Goal: Task Accomplishment & Management: Complete application form

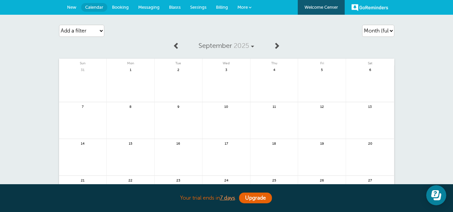
click at [68, 10] on link "New" at bounding box center [71, 7] width 19 height 15
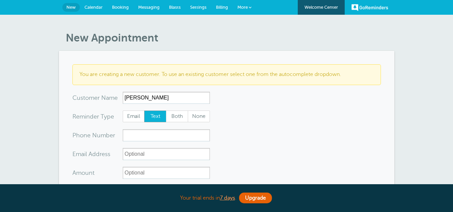
select select "162896"
type input "Bruce E Rogers"
click at [178, 116] on span "Both" at bounding box center [176, 116] width 21 height 11
click at [166, 111] on input "Both" at bounding box center [166, 110] width 0 height 0
radio input "true"
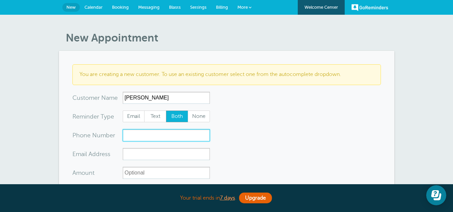
click at [155, 130] on input "xxx-no-autofill" at bounding box center [166, 135] width 87 height 12
paste input "(262) 900-2336"
type input "(262) 900-2336"
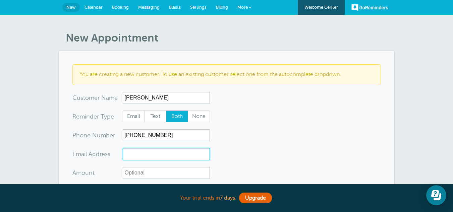
click at [133, 156] on input "xx-no-autofill" at bounding box center [166, 154] width 87 height 12
paste input "roosevelt53188@gmail.com"
type input "[EMAIL_ADDRESS][DOMAIN_NAME]"
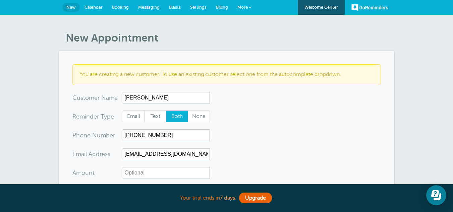
click at [133, 171] on input "Amount" at bounding box center [166, 173] width 87 height 12
type input "$197.79"
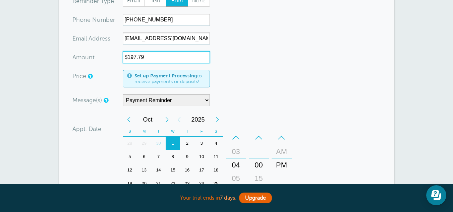
scroll to position [114, 0]
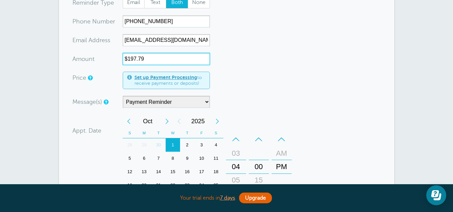
click at [200, 145] on div "3" at bounding box center [201, 144] width 14 height 13
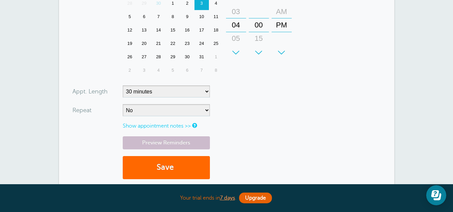
scroll to position [255, 0]
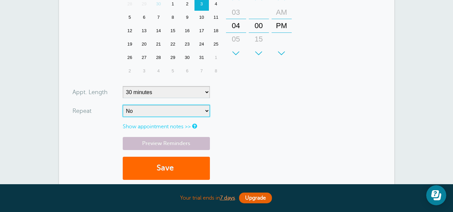
click at [151, 113] on select "No Daily Weekly Every 2 weeks Every 3 weeks Every 4 weeks Monthly Every 5 weeks…" at bounding box center [166, 111] width 87 height 12
select select "RRULE:FREQ=WEEKLY;INTERVAL=2"
click at [123, 105] on select "No Daily Weekly Every 2 weeks Every 3 weeks Every 4 weeks Monthly Every 5 weeks…" at bounding box center [166, 111] width 87 height 12
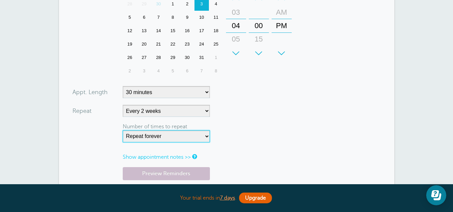
click at [192, 136] on select "Repeat forever 2 3 4 5 6 7 8 9 10 11 12 13 14 15 16 17 18 19 20" at bounding box center [166, 136] width 87 height 12
click at [269, 125] on form "You are creating a new customer. To use an existing customer select one from th…" at bounding box center [226, 12] width 308 height 407
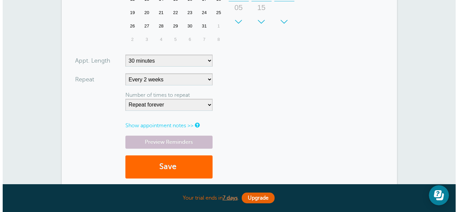
scroll to position [287, 0]
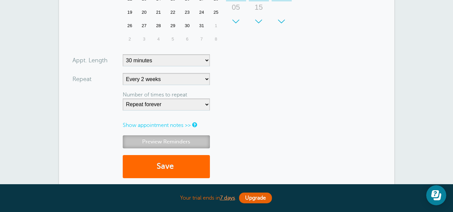
click at [157, 145] on link "Preview Reminders" at bounding box center [166, 141] width 87 height 13
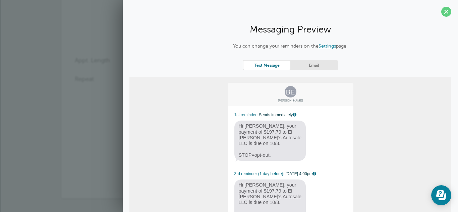
scroll to position [35, 0]
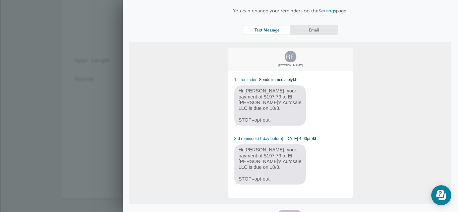
click at [319, 28] on link "Email" at bounding box center [313, 29] width 47 height 9
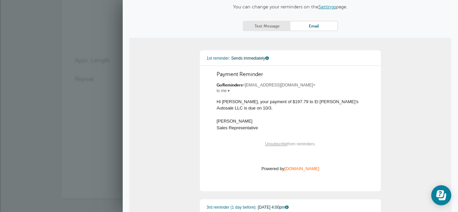
scroll to position [0, 0]
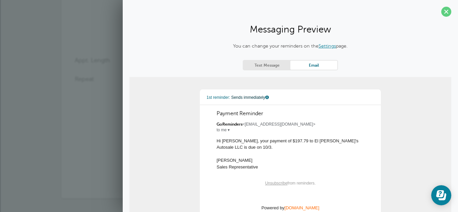
click at [260, 66] on link "Text Message" at bounding box center [266, 65] width 47 height 9
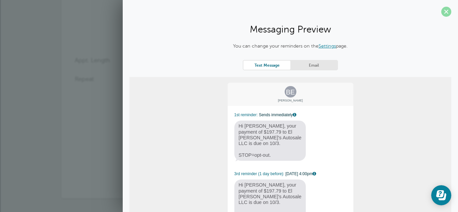
click at [442, 13] on span at bounding box center [446, 12] width 10 height 10
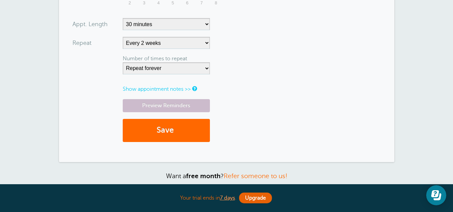
scroll to position [325, 0]
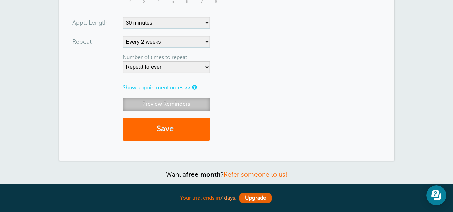
click at [172, 106] on link "Preview Reminders" at bounding box center [166, 104] width 87 height 13
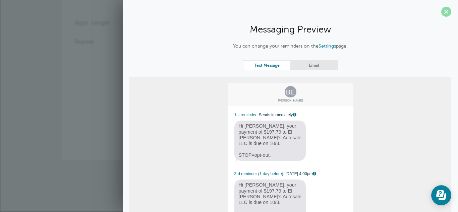
click at [442, 12] on span at bounding box center [446, 12] width 10 height 10
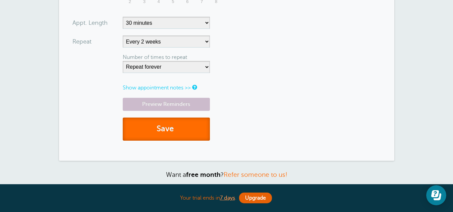
click at [182, 125] on button "Save" at bounding box center [166, 129] width 87 height 23
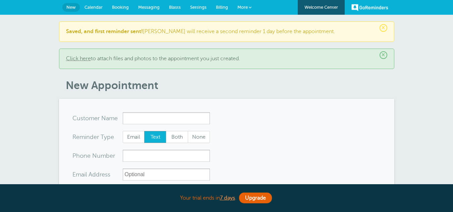
select select "162896"
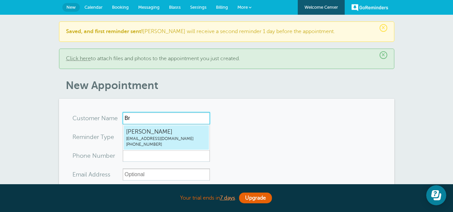
type input "B"
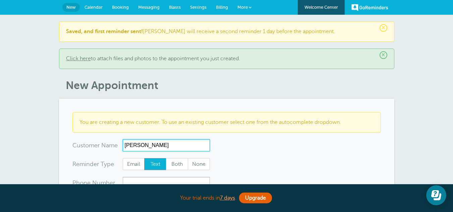
type input "Maria G Iniguez"
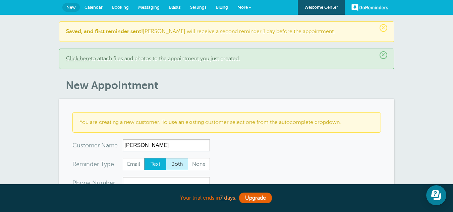
click at [182, 164] on span "Both" at bounding box center [176, 164] width 21 height 11
click at [166, 158] on input "Both" at bounding box center [166, 158] width 0 height 0
radio input "true"
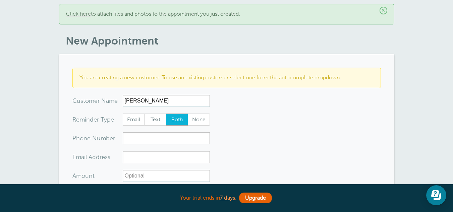
scroll to position [46, 0]
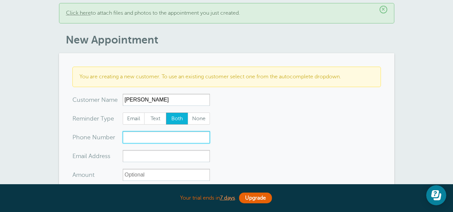
click at [163, 135] on input "xxx-no-autofill" at bounding box center [166, 137] width 87 height 12
paste input "(262) 417-3240"
click at [125, 139] on input "(262) 417-3240" at bounding box center [166, 137] width 87 height 12
type input "(262) 417-3240"
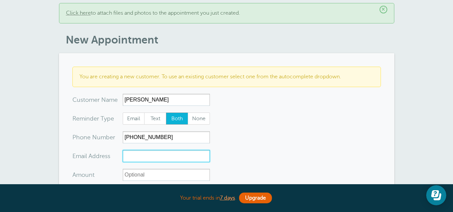
click at [136, 154] on input "xx-no-autofill" at bounding box center [166, 156] width 87 height 12
paste input "mariainiguez158@gmail.com"
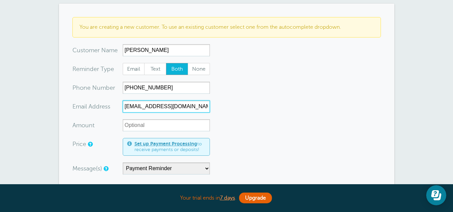
scroll to position [96, 0]
type input "mariainiguez158@gmail.com"
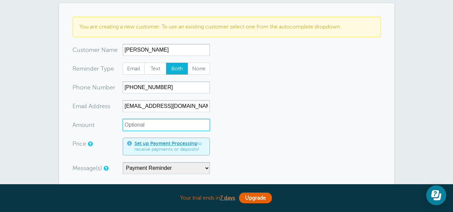
click at [163, 127] on input "Amount" at bounding box center [166, 125] width 87 height 12
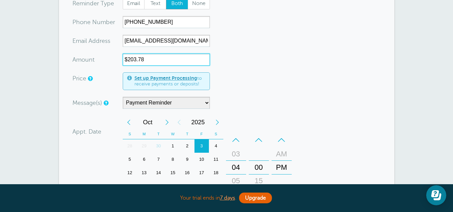
scroll to position [161, 0]
type input "$203.78"
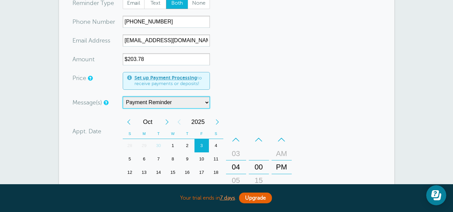
click at [179, 103] on select "Main Reminder Sequence Payment Reminder" at bounding box center [166, 103] width 87 height 12
click at [123, 97] on select "Main Reminder Sequence Payment Reminder" at bounding box center [166, 103] width 87 height 12
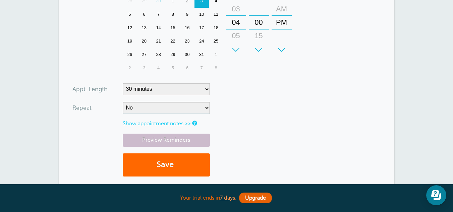
scroll to position [306, 0]
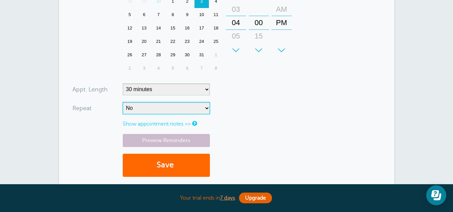
click at [180, 104] on select "No Daily Weekly Every 2 weeks Every 3 weeks Every 4 weeks Monthly Every 5 weeks…" at bounding box center [166, 108] width 87 height 12
select select "RRULE:FREQ=WEEKLY;INTERVAL=2"
click at [123, 102] on select "No Daily Weekly Every 2 weeks Every 3 weeks Every 4 weeks Monthly Every 5 weeks…" at bounding box center [166, 108] width 87 height 12
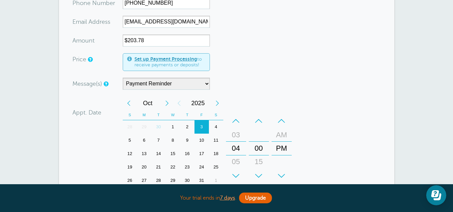
scroll to position [178, 0]
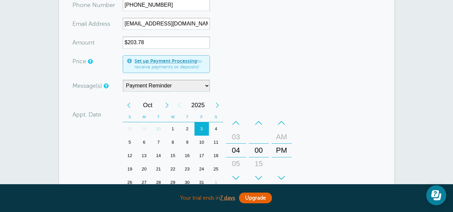
click at [214, 143] on div "11" at bounding box center [216, 142] width 14 height 13
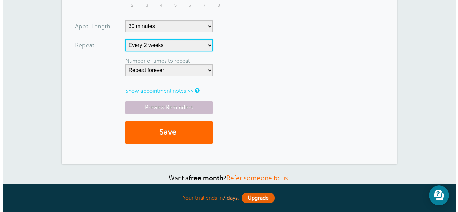
scroll to position [370, 0]
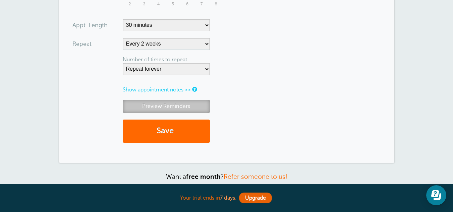
click at [180, 102] on link "Preview Reminders" at bounding box center [166, 106] width 87 height 13
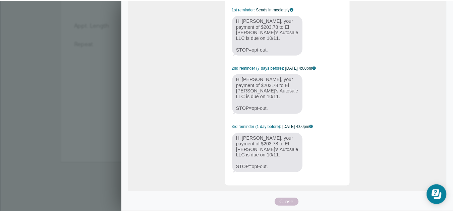
scroll to position [0, 0]
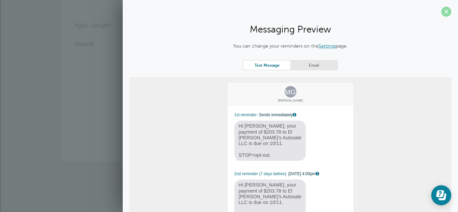
click at [442, 13] on span at bounding box center [446, 12] width 10 height 10
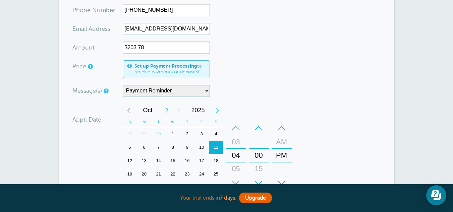
scroll to position [172, 0]
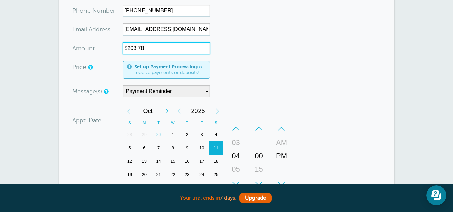
click at [144, 47] on input "$203.78" at bounding box center [166, 48] width 87 height 12
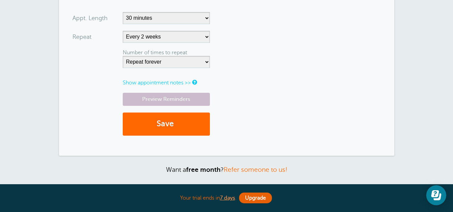
scroll to position [380, 0]
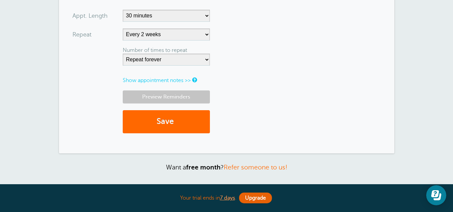
type input "$202.56"
click at [185, 97] on link "Preview Reminders" at bounding box center [166, 97] width 87 height 13
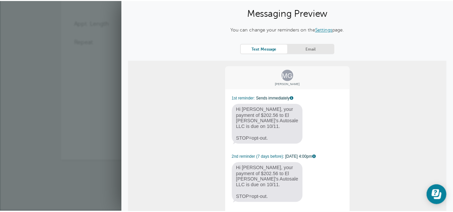
scroll to position [13, 0]
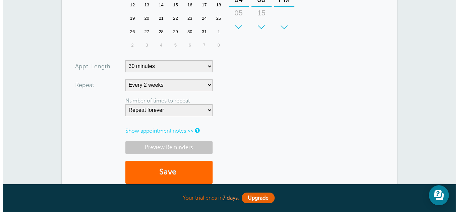
scroll to position [329, 0]
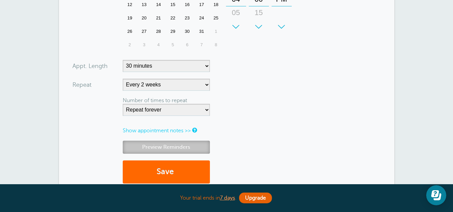
click at [172, 146] on link "Preview Reminders" at bounding box center [166, 147] width 87 height 13
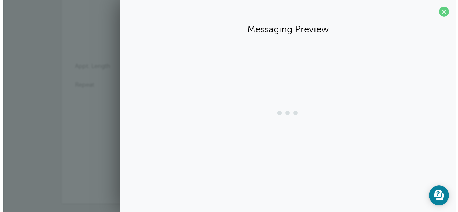
scroll to position [0, 0]
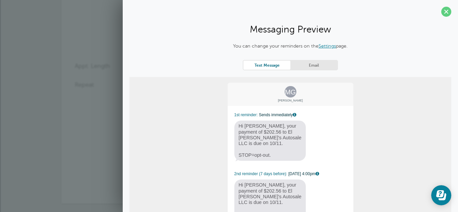
click at [322, 58] on div "You can change your reminders on the Settings page. Text Message Email MG Maria…" at bounding box center [290, 178] width 322 height 270
click at [320, 65] on link "Email" at bounding box center [313, 65] width 47 height 9
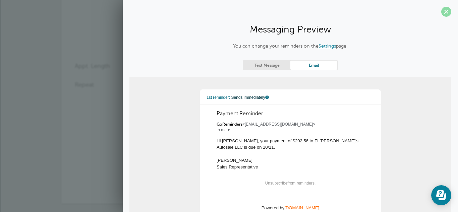
click at [443, 11] on span at bounding box center [446, 12] width 10 height 10
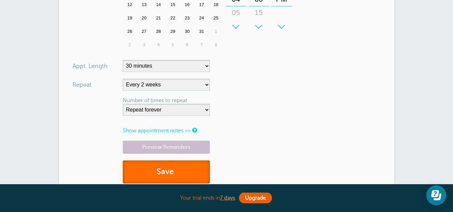
click at [174, 167] on button "Save" at bounding box center [166, 172] width 87 height 23
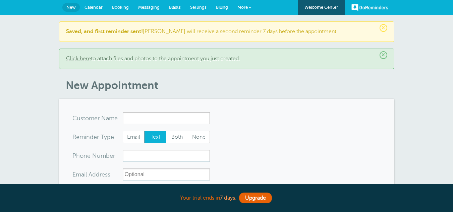
select select "162896"
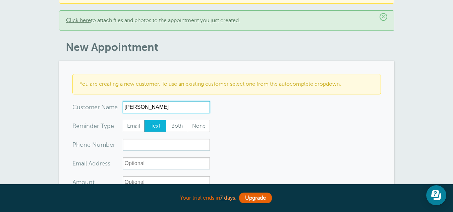
scroll to position [39, 0]
type input "Rolando Y Cruz"
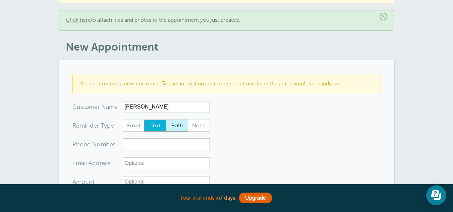
click at [181, 128] on span "Both" at bounding box center [176, 125] width 21 height 11
click at [166, 120] on input "Both" at bounding box center [166, 119] width 0 height 0
radio input "true"
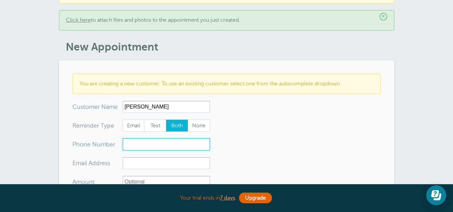
click at [153, 140] on input "xxx-no-autofill" at bounding box center [166, 144] width 87 height 12
paste input "(262) 822-1994"
type input "(262) 822-1994"
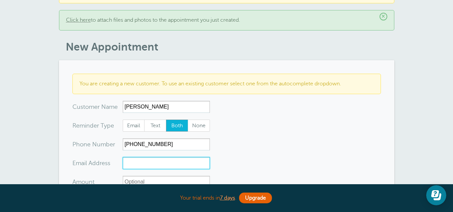
click at [128, 163] on input "xx-no-autofill" at bounding box center [166, 163] width 87 height 12
paste input "cr7yair12e4@gmail.com"
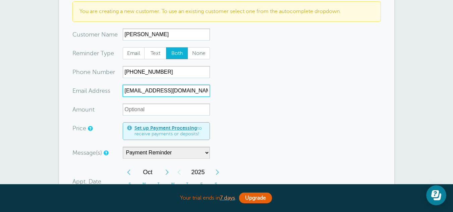
type input "cr7yair12e4@gmail.com"
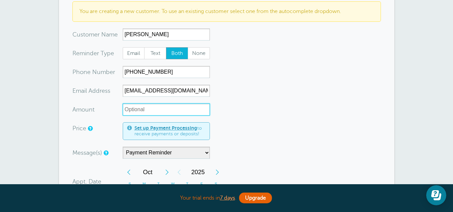
click at [145, 104] on input "Amount" at bounding box center [166, 110] width 87 height 12
click at [184, 171] on div "Previous Year" at bounding box center [179, 172] width 12 height 13
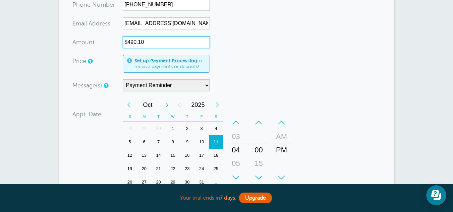
scroll to position [181, 0]
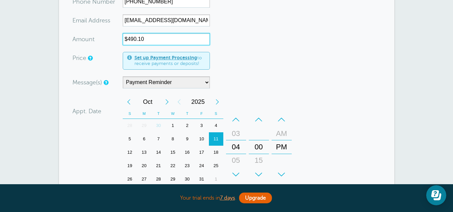
type input "$490.10"
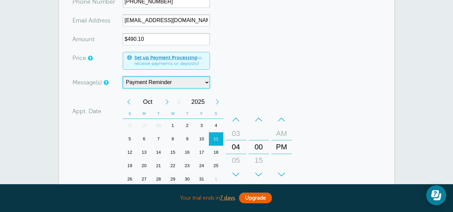
click at [167, 87] on select "Main Reminder Sequence Payment Reminder" at bounding box center [166, 82] width 87 height 12
click at [123, 76] on select "Main Reminder Sequence Payment Reminder" at bounding box center [166, 82] width 87 height 12
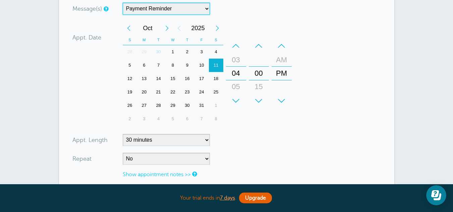
scroll to position [256, 0]
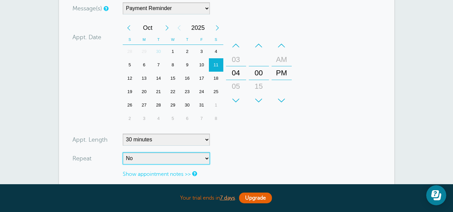
click at [150, 157] on select "No Daily Weekly Every 2 weeks Every 3 weeks Every 4 weeks Monthly Every 5 weeks…" at bounding box center [166, 159] width 87 height 12
select select "RRULE:FREQ=MONTHLY;INTERVAL=1"
click at [123, 153] on select "No Daily Weekly Every 2 weeks Every 3 weeks Every 4 weeks Monthly Every 5 weeks…" at bounding box center [166, 159] width 87 height 12
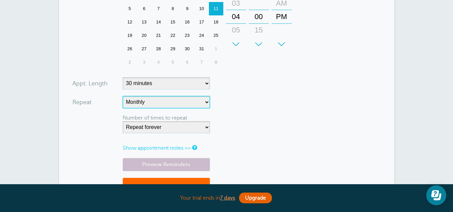
scroll to position [312, 0]
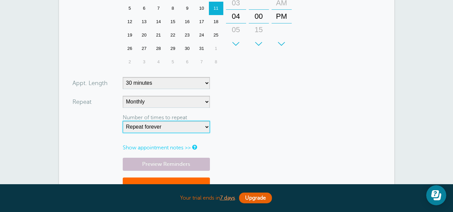
click at [196, 125] on select "Repeat forever 2 3 4 5 6 7 8 9 10 11 12 13 14 15 16 17 18 19 20" at bounding box center [166, 127] width 87 height 12
click at [102, 15] on div "Appt. Date 10/11/2025 16:00 Calendar Time + – Month January February March Apri…" at bounding box center [183, 17] width 222 height 106
click at [163, 127] on select "Repeat forever 2 3 4 5 6 7 8 9 10 11 12 13 14 15 16 17 18 19 20" at bounding box center [166, 127] width 87 height 12
select select "7"
click at [123, 121] on select "Repeat forever 2 3 4 5 6 7 8 9 10 11 12 13 14 15 16 17 18 19 20" at bounding box center [166, 127] width 87 height 12
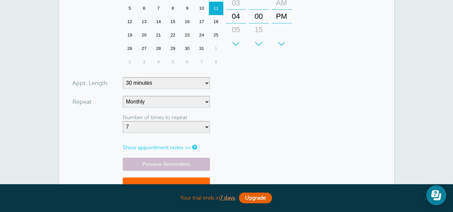
click at [276, 136] on form "You are creating a new customer. To use an existing customer select one from th…" at bounding box center [226, 3] width 308 height 407
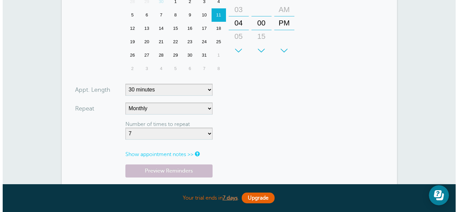
scroll to position [306, 0]
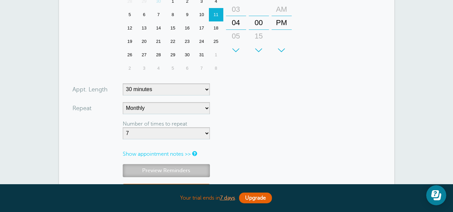
click at [155, 174] on link "Preview Reminders" at bounding box center [166, 170] width 87 height 13
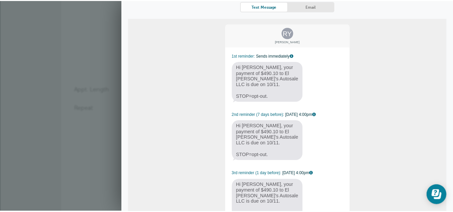
scroll to position [53, 0]
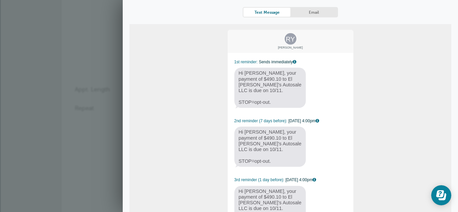
click at [81, 100] on form "You are creating a new customer. To use an existing customer select one from th…" at bounding box center [229, 10] width 308 height 407
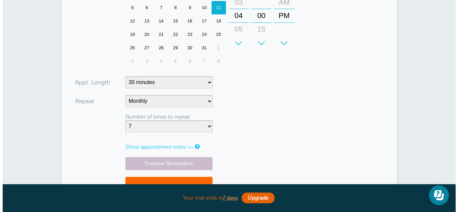
scroll to position [318, 0]
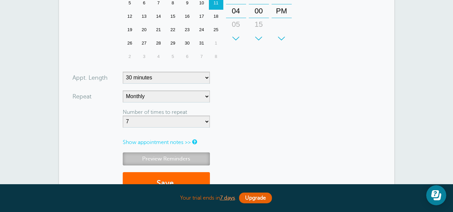
click at [162, 161] on link "Preview Reminders" at bounding box center [166, 159] width 87 height 13
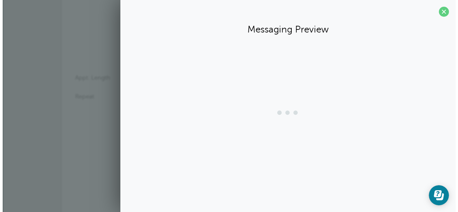
scroll to position [0, 0]
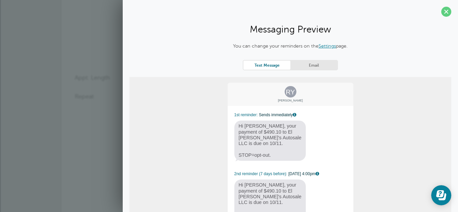
click at [299, 64] on link "Email" at bounding box center [313, 65] width 47 height 9
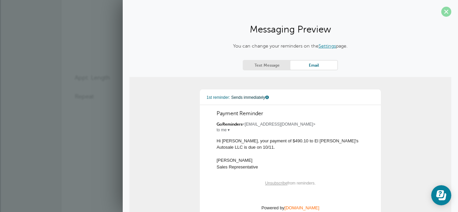
click at [441, 13] on span at bounding box center [446, 12] width 10 height 10
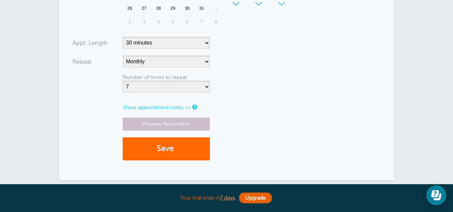
scroll to position [353, 0]
click at [158, 151] on button "Save" at bounding box center [166, 148] width 87 height 23
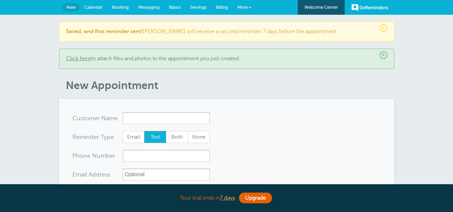
select select "162896"
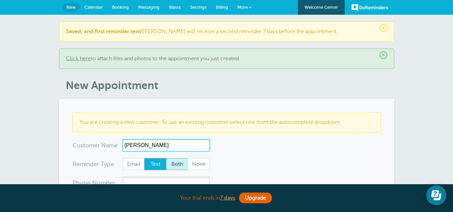
type input "[PERSON_NAME]"
click at [180, 165] on span "Both" at bounding box center [176, 164] width 21 height 11
click at [166, 158] on input "Both" at bounding box center [166, 158] width 0 height 0
radio input "true"
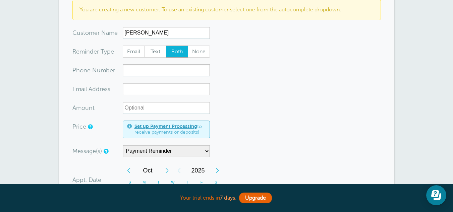
scroll to position [113, 0]
click at [143, 71] on input "xxx-no-autofill" at bounding box center [166, 70] width 87 height 12
paste input "[PHONE_NUMBER]"
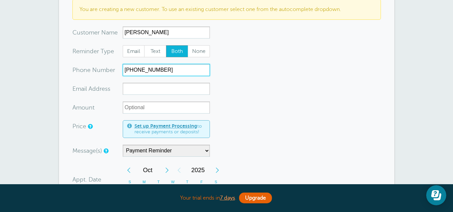
click at [125, 71] on input "[PHONE_NUMBER]" at bounding box center [166, 70] width 87 height 12
type input "[PHONE_NUMBER]"
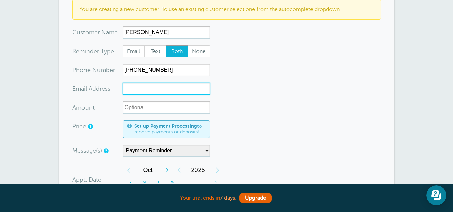
click at [137, 89] on input "xx-no-autofill" at bounding box center [166, 89] width 87 height 12
paste input "[EMAIL_ADDRESS][DOMAIN_NAME]"
type input "[EMAIL_ADDRESS][DOMAIN_NAME]"
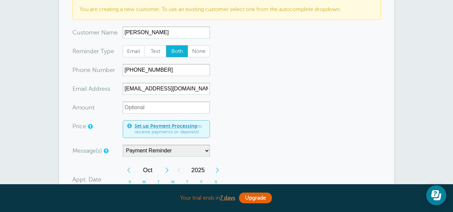
click at [244, 76] on form "You are creating a new customer. To use an existing customer select one from th…" at bounding box center [226, 187] width 308 height 377
click at [140, 106] on input "Amount" at bounding box center [166, 108] width 87 height 12
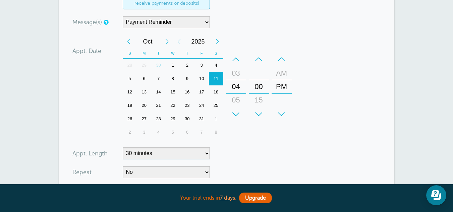
scroll to position [241, 0]
type input "$506.54"
click at [174, 92] on div "15" at bounding box center [173, 92] width 14 height 13
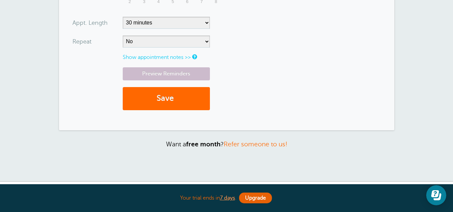
scroll to position [374, 0]
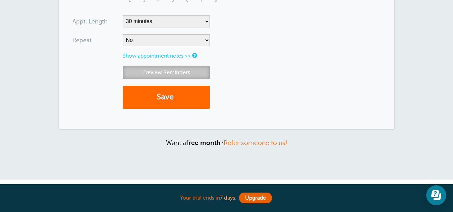
click at [170, 74] on link "Preview Reminders" at bounding box center [166, 72] width 87 height 13
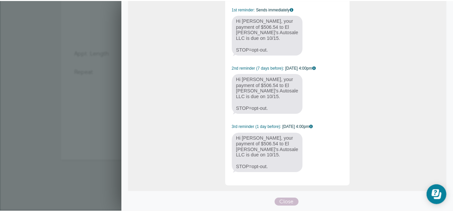
scroll to position [0, 0]
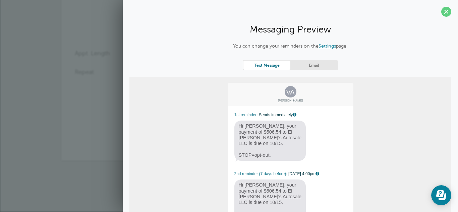
click at [316, 66] on link "Email" at bounding box center [313, 65] width 47 height 9
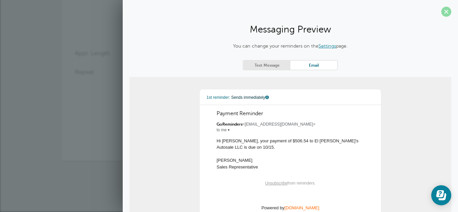
click at [442, 11] on span at bounding box center [446, 12] width 10 height 10
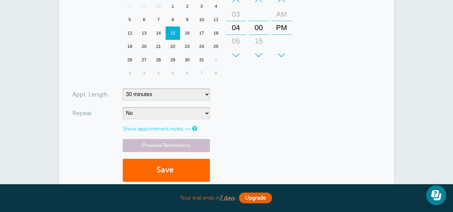
scroll to position [301, 0]
click at [170, 172] on button "Save" at bounding box center [166, 170] width 87 height 23
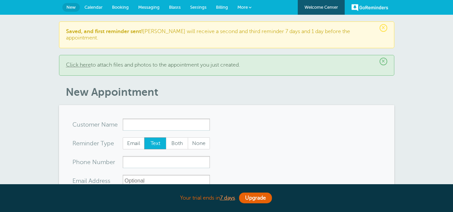
select select "162896"
click at [95, 8] on span "Calendar" at bounding box center [93, 7] width 18 height 5
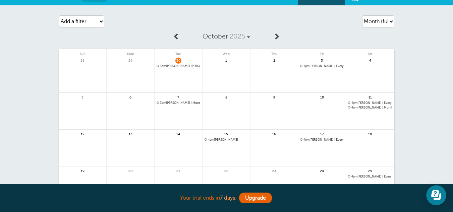
scroll to position [9, 0]
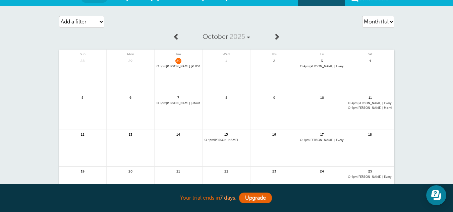
click at [369, 107] on span "4pm Rolando Y Cruz | Monthly(7 more times)" at bounding box center [370, 108] width 44 height 4
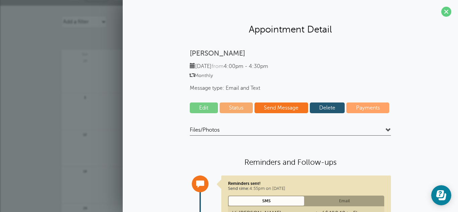
click at [317, 109] on link "Delete" at bounding box center [327, 108] width 35 height 11
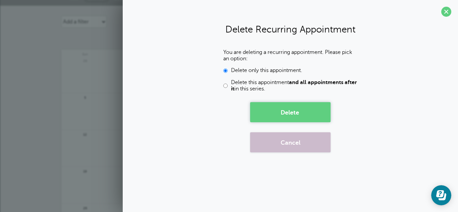
click at [293, 119] on button "Delete" at bounding box center [290, 112] width 80 height 20
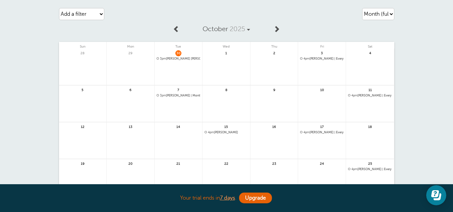
scroll to position [0, 0]
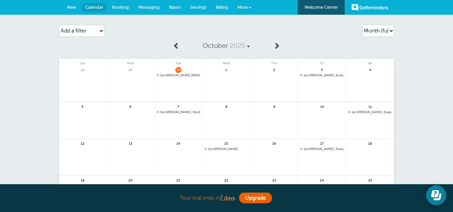
click at [66, 4] on link "New" at bounding box center [71, 7] width 19 height 15
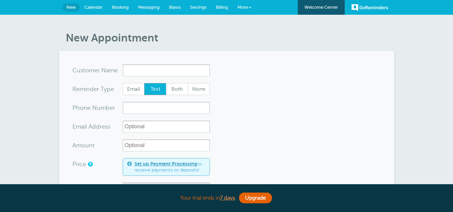
select select "162896"
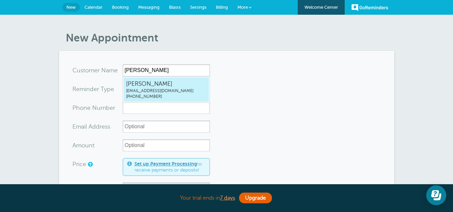
click at [142, 88] on span "cr7yair12e4@gmail.com" at bounding box center [166, 91] width 80 height 6
type input "RolandoYCruzcr7yair12e4@gmail.com2628221994"
type input "[PERSON_NAME]"
radio input "false"
radio input "true"
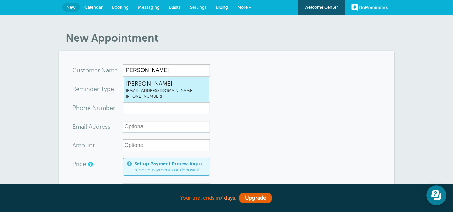
type input "(262) 822-1994"
type input "cr7yair12e4@gmail.com"
type input "$490.10"
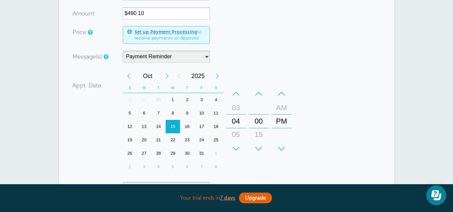
scroll to position [134, 0]
click at [174, 97] on div "1" at bounding box center [173, 100] width 14 height 13
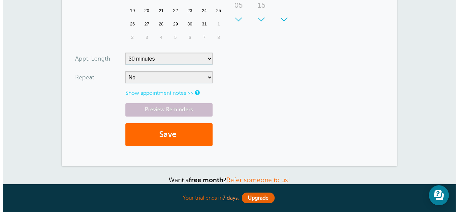
scroll to position [264, 0]
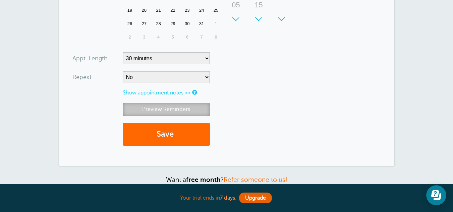
click at [172, 109] on link "Preview Reminders" at bounding box center [166, 109] width 87 height 13
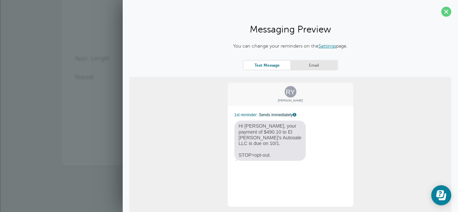
scroll to position [20, 0]
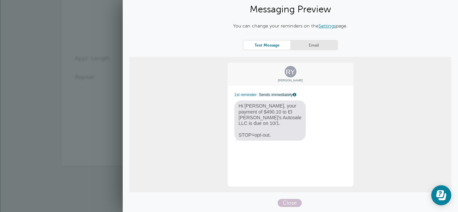
click at [312, 44] on link "Email" at bounding box center [313, 45] width 47 height 9
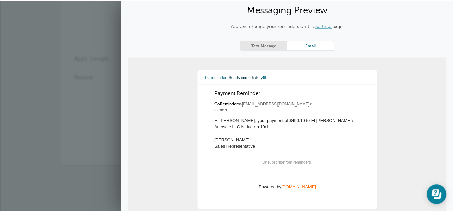
scroll to position [0, 0]
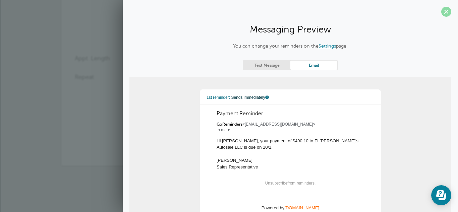
click at [442, 11] on span at bounding box center [446, 12] width 10 height 10
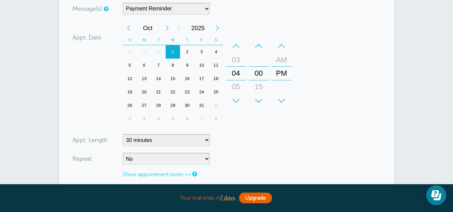
scroll to position [252, 0]
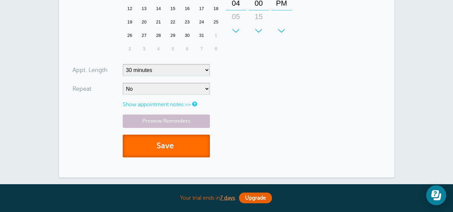
click at [157, 150] on button "Save" at bounding box center [166, 146] width 87 height 23
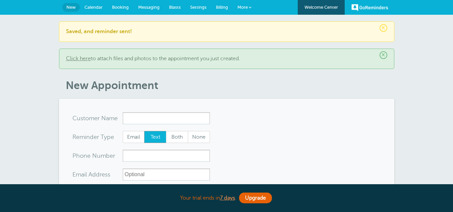
select select "162896"
click at [97, 5] on span "Calendar" at bounding box center [93, 7] width 18 height 5
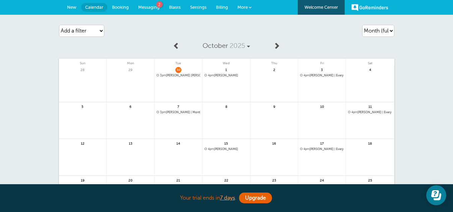
click at [71, 4] on link "New" at bounding box center [71, 7] width 19 height 15
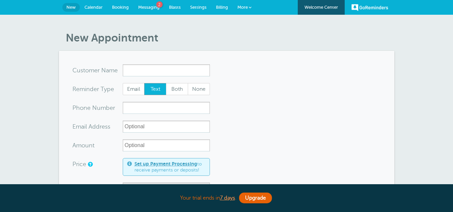
select select "162896"
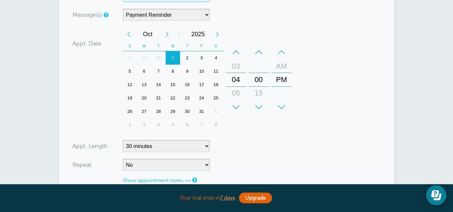
scroll to position [202, 0]
click at [200, 84] on div "17" at bounding box center [201, 84] width 14 height 13
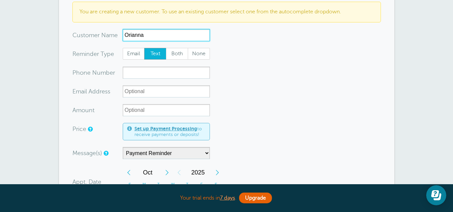
scroll to position [60, 0]
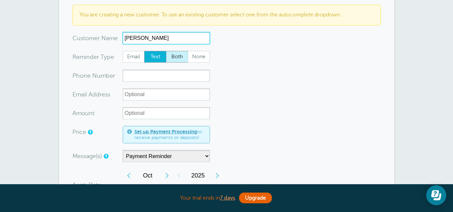
type input "Orianna V Carradine"
click at [180, 54] on span "Both" at bounding box center [176, 56] width 21 height 11
click at [166, 51] on input "Both" at bounding box center [166, 51] width 0 height 0
radio input "true"
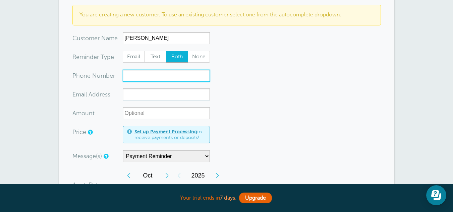
click at [161, 71] on input "xxx-no-autofill" at bounding box center [166, 76] width 87 height 12
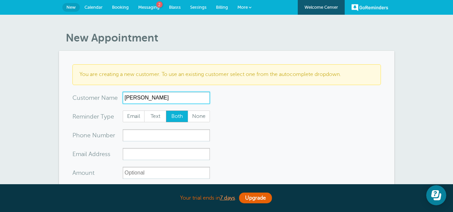
drag, startPoint x: 177, startPoint y: 97, endPoint x: 30, endPoint y: 84, distance: 147.4
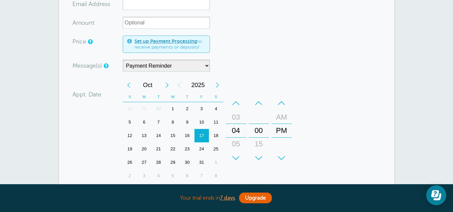
scroll to position [155, 0]
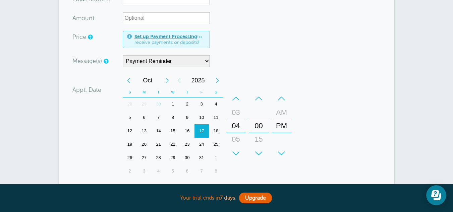
click at [158, 117] on div "7" at bounding box center [158, 117] width 14 height 13
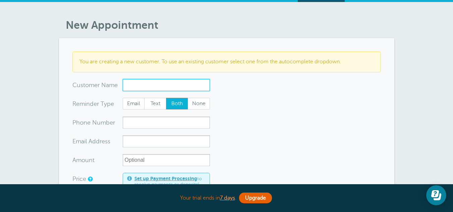
scroll to position [11, 0]
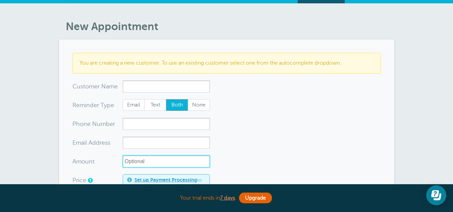
click at [147, 162] on input "Amount" at bounding box center [166, 162] width 87 height 12
type input "@"
type input "$382.44"
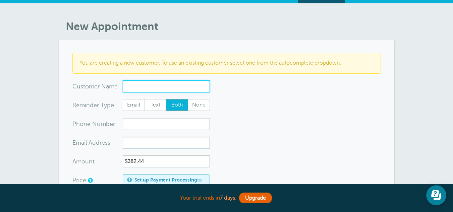
click at [163, 84] on input "x-no-autofill" at bounding box center [166, 86] width 87 height 12
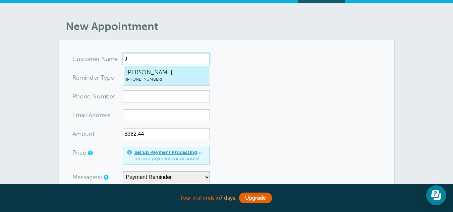
type input "Je"
radio input "true"
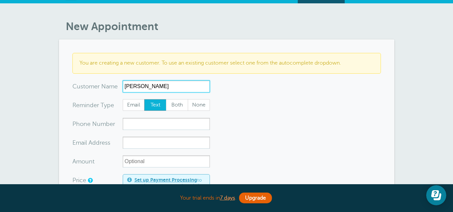
type input "[PERSON_NAME]"
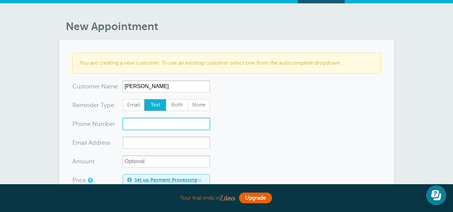
click at [136, 126] on input "xxx-no-autofill" at bounding box center [166, 124] width 87 height 12
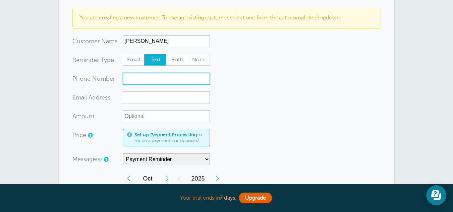
scroll to position [57, 0]
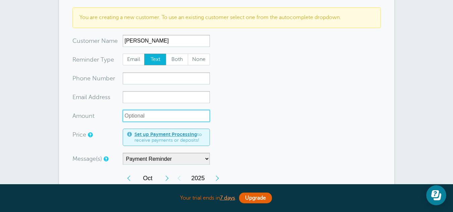
click at [140, 119] on input "Amount" at bounding box center [166, 116] width 87 height 12
type input "$382.44"
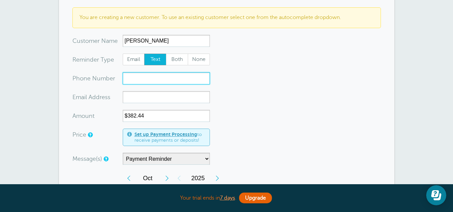
click at [132, 78] on input "xxx-no-autofill" at bounding box center [166, 78] width 87 height 12
paste input "262) 417-8565"
click at [124, 78] on input "262) 417-8565" at bounding box center [166, 78] width 87 height 12
type input "(262) 417-8565"
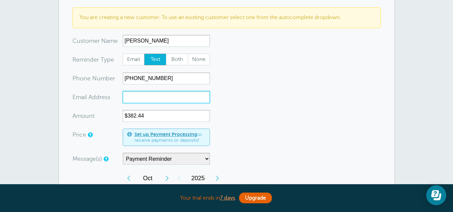
click at [137, 94] on input "xx-no-autofill" at bounding box center [166, 97] width 87 height 12
paste input "jbpatterson2014@gmail.com"
type input "jbpatterson2014@gmail.com"
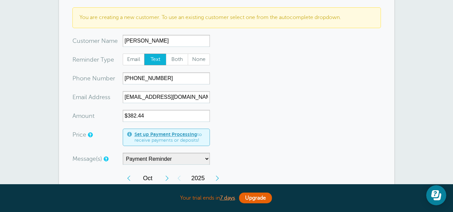
click at [263, 101] on form "You are creating a new customer. To use an existing customer select one from th…" at bounding box center [226, 195] width 308 height 377
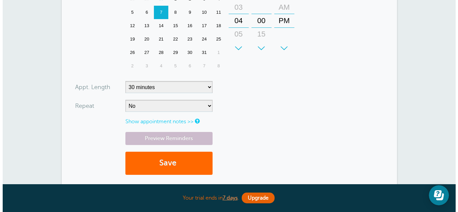
scroll to position [261, 0]
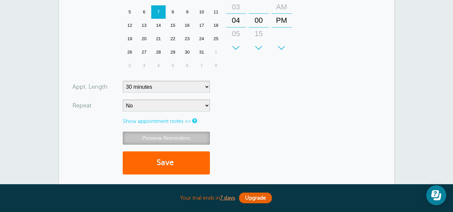
click at [172, 139] on link "Preview Reminders" at bounding box center [166, 138] width 87 height 13
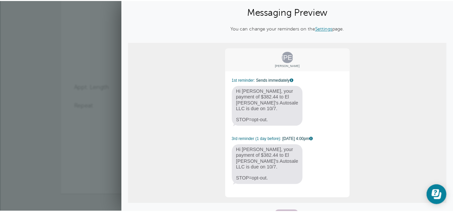
scroll to position [0, 0]
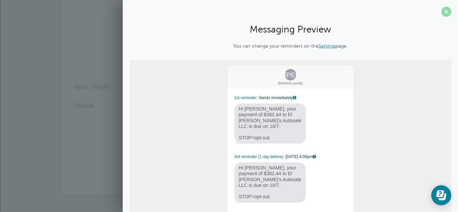
click at [443, 8] on span at bounding box center [446, 12] width 10 height 10
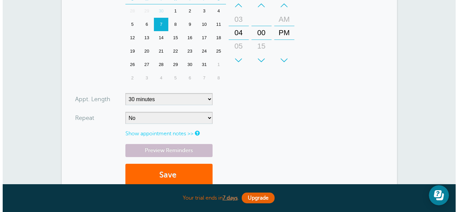
scroll to position [248, 0]
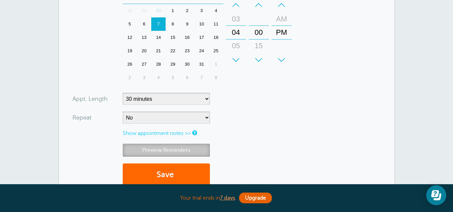
click at [164, 149] on link "Preview Reminders" at bounding box center [166, 150] width 87 height 13
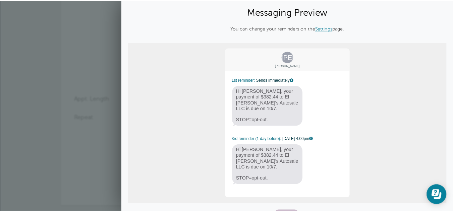
scroll to position [0, 0]
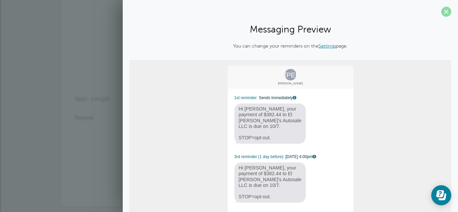
click at [441, 11] on span at bounding box center [446, 12] width 10 height 10
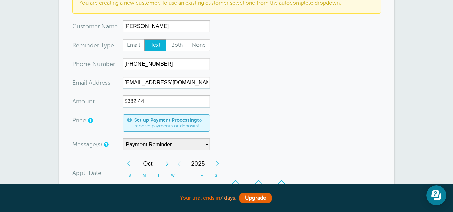
scroll to position [70, 0]
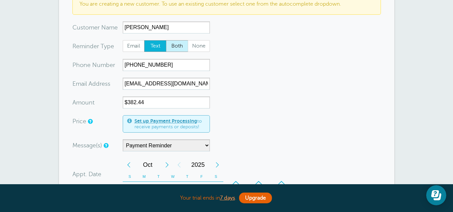
click at [175, 48] on span "Both" at bounding box center [176, 46] width 21 height 11
click at [166, 40] on input "Both" at bounding box center [166, 40] width 0 height 0
radio input "true"
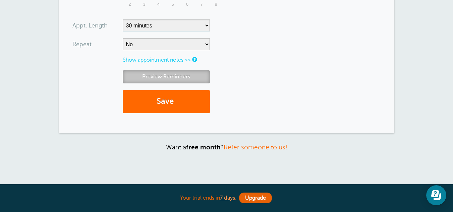
click at [182, 77] on link "Preview Reminders" at bounding box center [166, 76] width 87 height 13
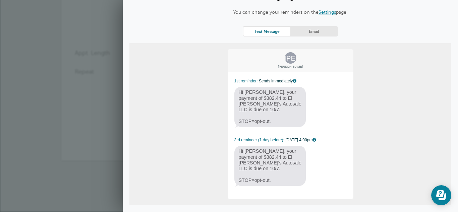
scroll to position [34, 0]
click at [313, 28] on link "Email" at bounding box center [313, 30] width 47 height 9
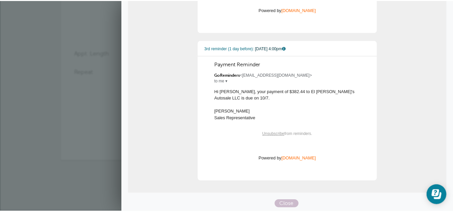
scroll to position [198, 0]
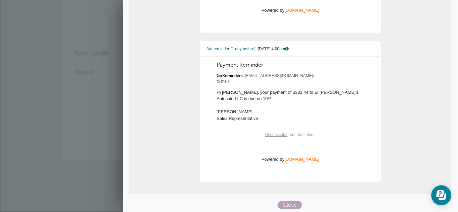
click at [285, 204] on span "Close" at bounding box center [290, 205] width 24 height 8
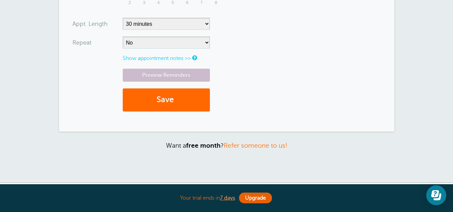
scroll to position [323, 0]
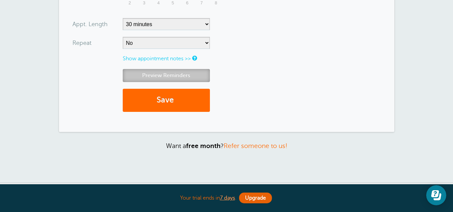
click at [183, 76] on link "Preview Reminders" at bounding box center [166, 75] width 87 height 13
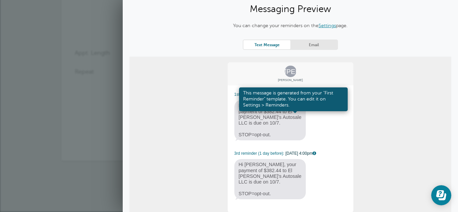
scroll to position [0, 0]
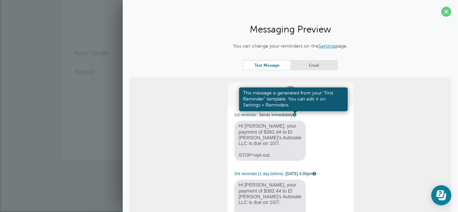
click at [293, 115] on link at bounding box center [295, 115] width 4 height 4
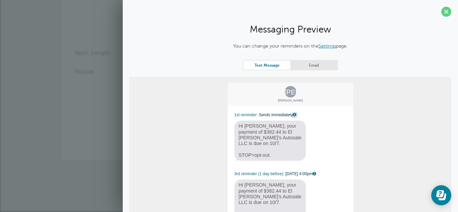
scroll to position [35, 0]
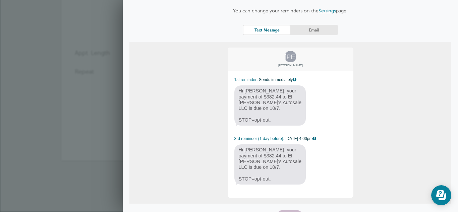
click at [338, 125] on div "JA Jessica A Bell 1st reminder: Sends immediately Hi Jessica, your payment of $…" at bounding box center [290, 123] width 127 height 152
click at [285, 211] on span "Close" at bounding box center [290, 215] width 24 height 8
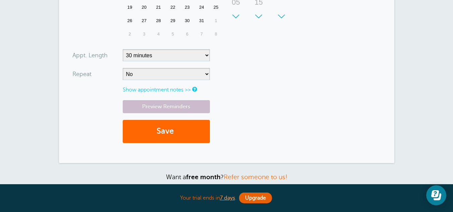
scroll to position [293, 0]
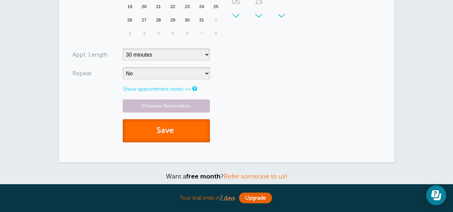
click at [185, 131] on button "Save" at bounding box center [166, 130] width 87 height 23
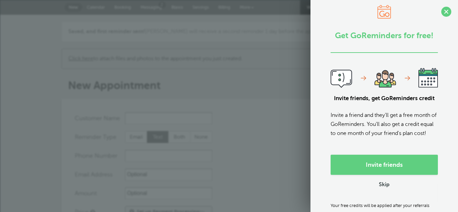
select select "162896"
click at [441, 12] on span at bounding box center [446, 12] width 10 height 10
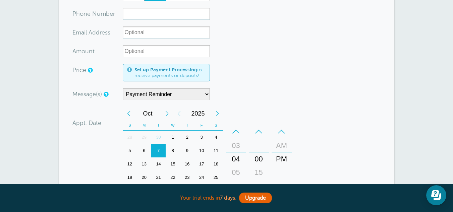
scroll to position [153, 0]
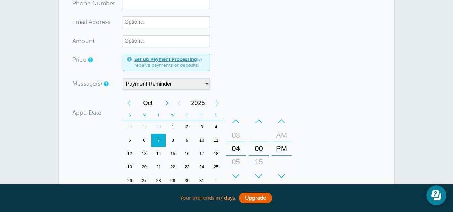
click at [172, 138] on div "8" at bounding box center [173, 140] width 14 height 13
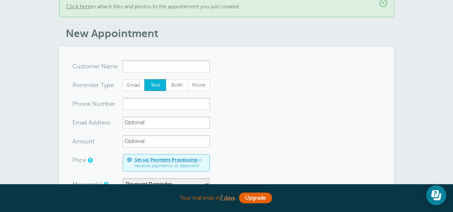
scroll to position [52, 0]
click at [143, 67] on input "x-no-autofill" at bounding box center [166, 67] width 87 height 12
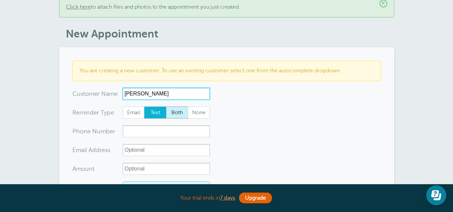
type input "[PERSON_NAME]"
click at [174, 116] on span "Both" at bounding box center [176, 112] width 21 height 11
click at [166, 107] on input "Both" at bounding box center [166, 106] width 0 height 0
radio input "true"
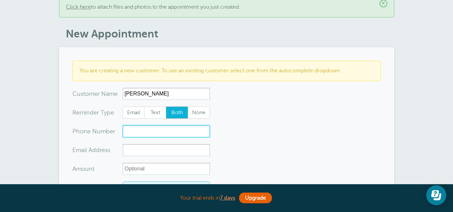
click at [147, 130] on input "xxx-no-autofill" at bounding box center [166, 131] width 87 height 12
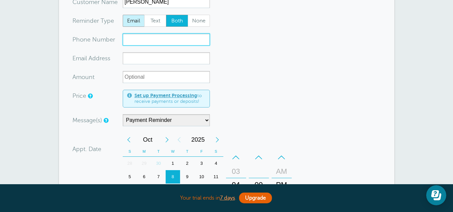
scroll to position [140, 0]
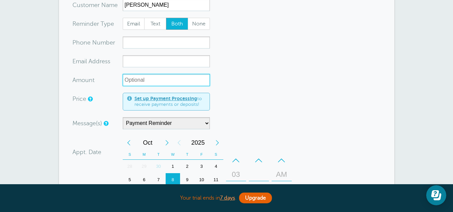
click at [134, 78] on input "Amount" at bounding box center [166, 80] width 87 height 12
type input "$286.75"
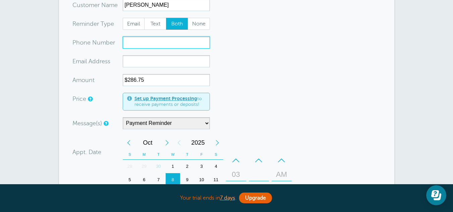
click at [131, 45] on input "xxx-no-autofill" at bounding box center [166, 43] width 87 height 12
paste input "[PHONE_NUMBER]"
click at [126, 43] on input "[PHONE_NUMBER]" at bounding box center [166, 43] width 87 height 12
type input "[PHONE_NUMBER]"
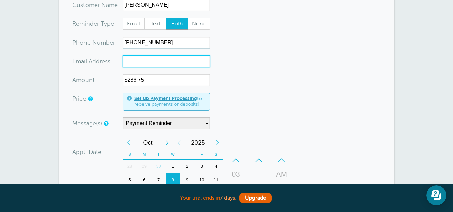
click at [130, 60] on input "xx-no-autofill" at bounding box center [166, 61] width 87 height 12
paste input "[EMAIL_ADDRESS][DOMAIN_NAME]"
click at [126, 61] on input "[EMAIL_ADDRESS][DOMAIN_NAME]" at bounding box center [166, 61] width 87 height 12
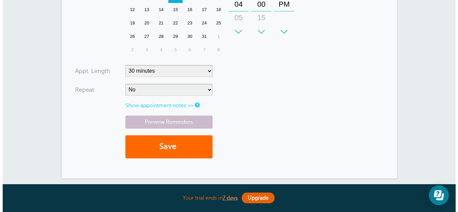
scroll to position [325, 0]
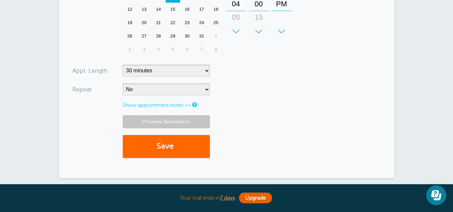
type input "[EMAIL_ADDRESS][DOMAIN_NAME]"
click at [171, 120] on link "Preview Reminders" at bounding box center [166, 121] width 87 height 13
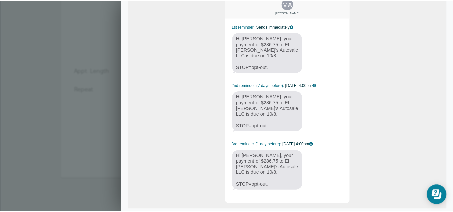
scroll to position [88, 0]
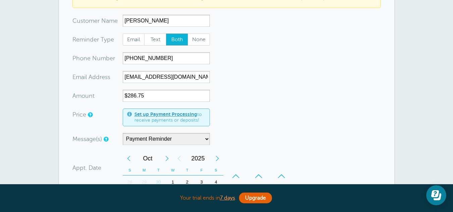
scroll to position [124, 0]
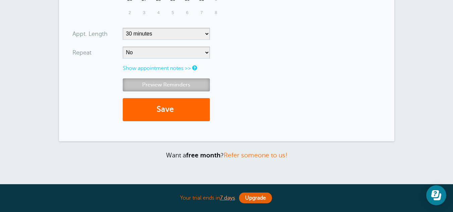
click at [196, 87] on link "Preview Reminders" at bounding box center [166, 84] width 87 height 13
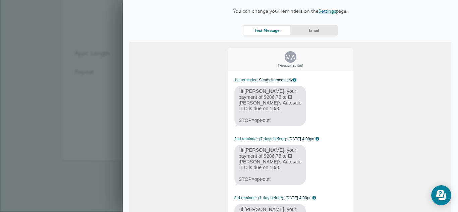
scroll to position [35, 0]
click at [306, 29] on link "Email" at bounding box center [313, 29] width 47 height 9
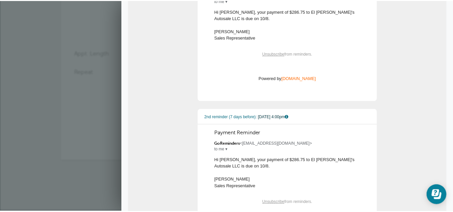
scroll to position [0, 0]
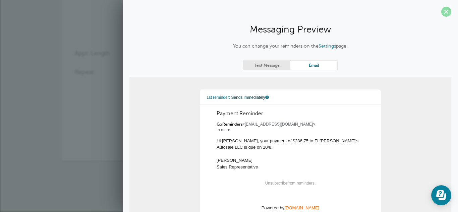
click at [441, 14] on span at bounding box center [446, 12] width 10 height 10
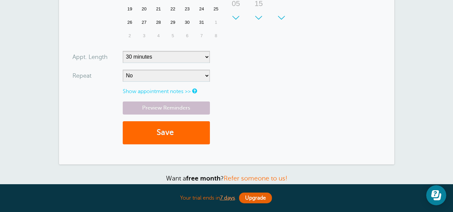
scroll to position [339, 0]
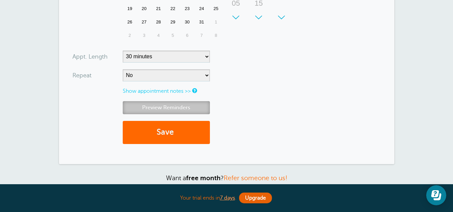
click at [182, 108] on link "Preview Reminders" at bounding box center [166, 107] width 87 height 13
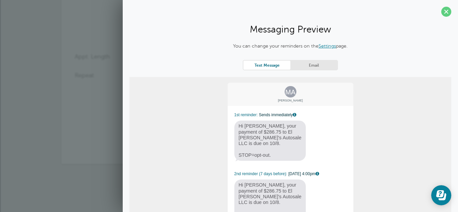
click at [323, 65] on link "Email" at bounding box center [313, 65] width 47 height 9
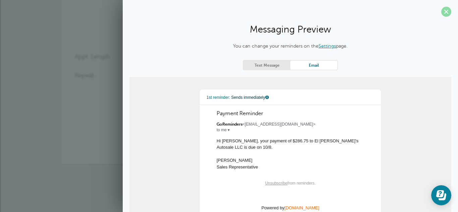
click at [441, 10] on span at bounding box center [446, 12] width 10 height 10
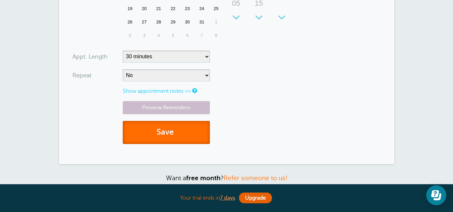
click at [180, 128] on button "Save" at bounding box center [166, 132] width 87 height 23
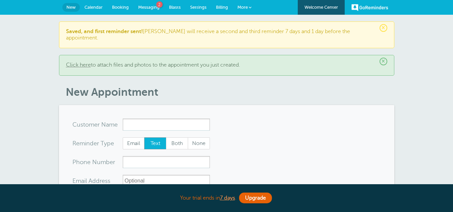
select select "162896"
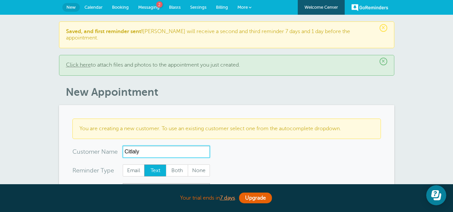
type input "Citlaly"
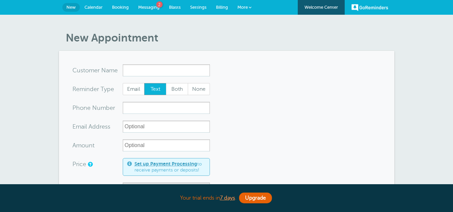
select select "162896"
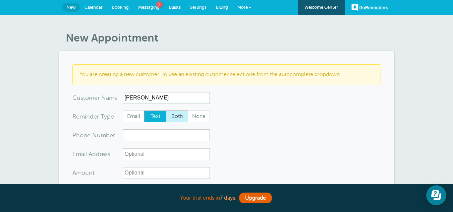
type input "[PERSON_NAME]"
click at [178, 115] on span "Both" at bounding box center [176, 116] width 21 height 11
click at [166, 111] on input "Both" at bounding box center [166, 110] width 0 height 0
radio input "true"
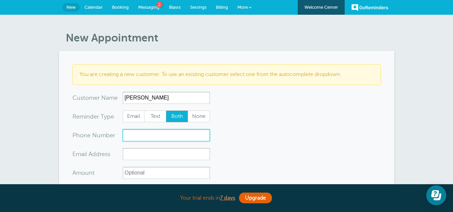
click at [135, 130] on input "xxx-no-autofill" at bounding box center [166, 135] width 87 height 12
paste input "[PHONE_NUMBER]"
type input "[PHONE_NUMBER]"
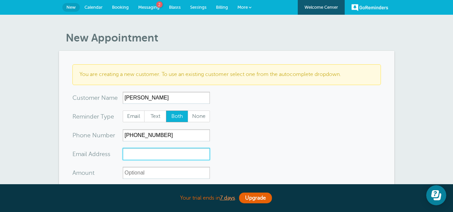
click at [139, 154] on input "xx-no-autofill" at bounding box center [166, 154] width 87 height 12
paste input "[EMAIL_ADDRESS][DOMAIN_NAME]"
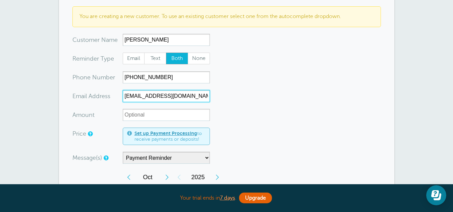
scroll to position [58, 0]
type input "[EMAIL_ADDRESS][DOMAIN_NAME]"
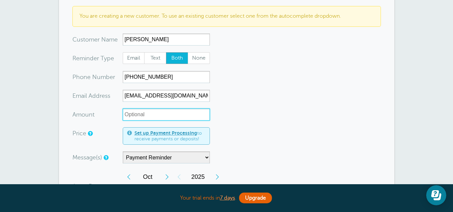
click at [144, 111] on input "Amount" at bounding box center [166, 115] width 87 height 12
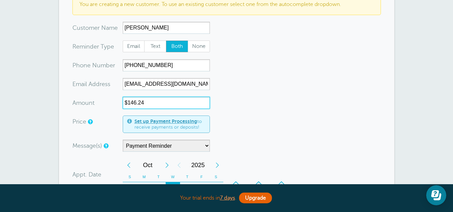
scroll to position [70, 0]
type input "$146.24"
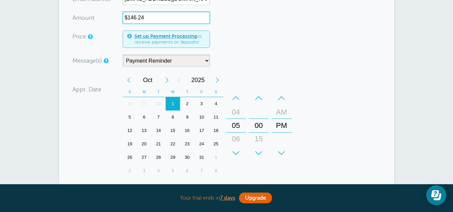
scroll to position [157, 0]
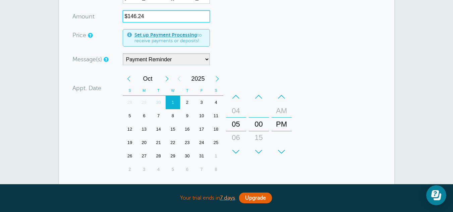
click at [157, 127] on div "14" at bounding box center [158, 129] width 14 height 13
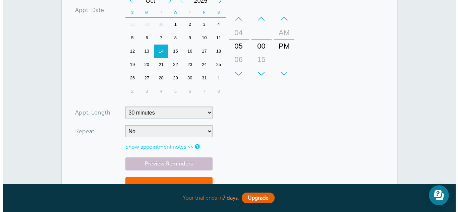
scroll to position [247, 0]
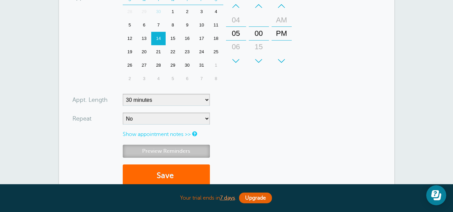
click at [153, 153] on link "Preview Reminders" at bounding box center [166, 151] width 87 height 13
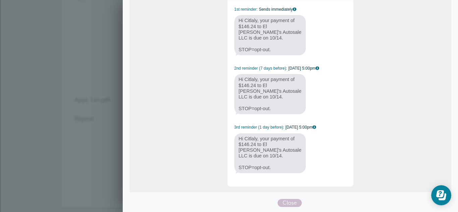
scroll to position [0, 0]
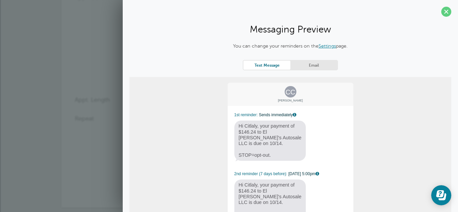
click at [315, 67] on link "Email" at bounding box center [313, 65] width 47 height 9
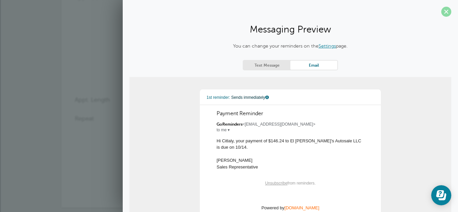
click at [441, 12] on span at bounding box center [446, 12] width 10 height 10
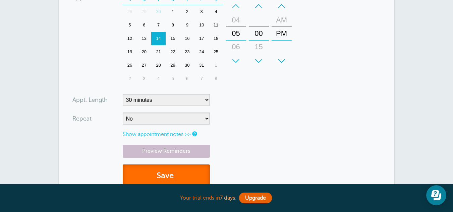
click at [172, 173] on button "Save" at bounding box center [166, 176] width 87 height 23
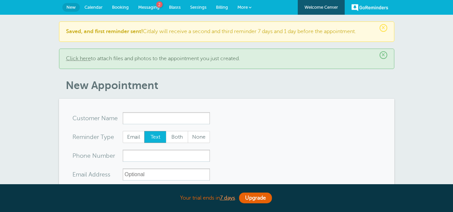
select select "162896"
click at [97, 9] on span "Calendar" at bounding box center [93, 7] width 18 height 5
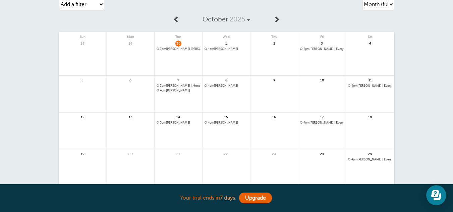
scroll to position [27, 0]
click at [181, 86] on span "3pm [PERSON_NAME] | Monthly" at bounding box center [179, 86] width 44 height 4
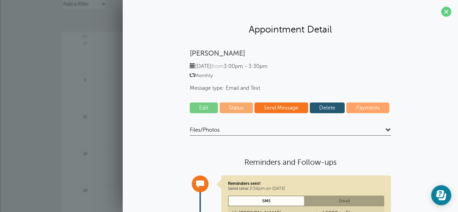
click at [325, 104] on link "Delete" at bounding box center [327, 108] width 35 height 11
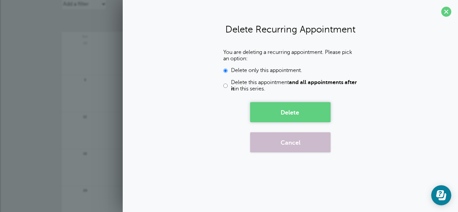
click at [285, 111] on button "Delete" at bounding box center [290, 112] width 80 height 20
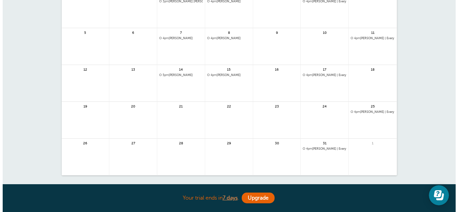
scroll to position [0, 0]
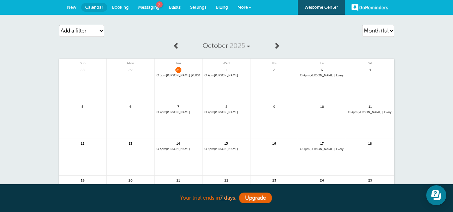
click at [237, 149] on span "4pm [PERSON_NAME]" at bounding box center [227, 150] width 44 height 4
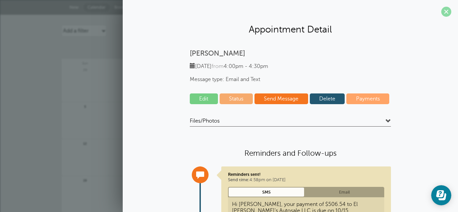
click at [444, 11] on span at bounding box center [446, 12] width 10 height 10
